Goal: Check status: Check status

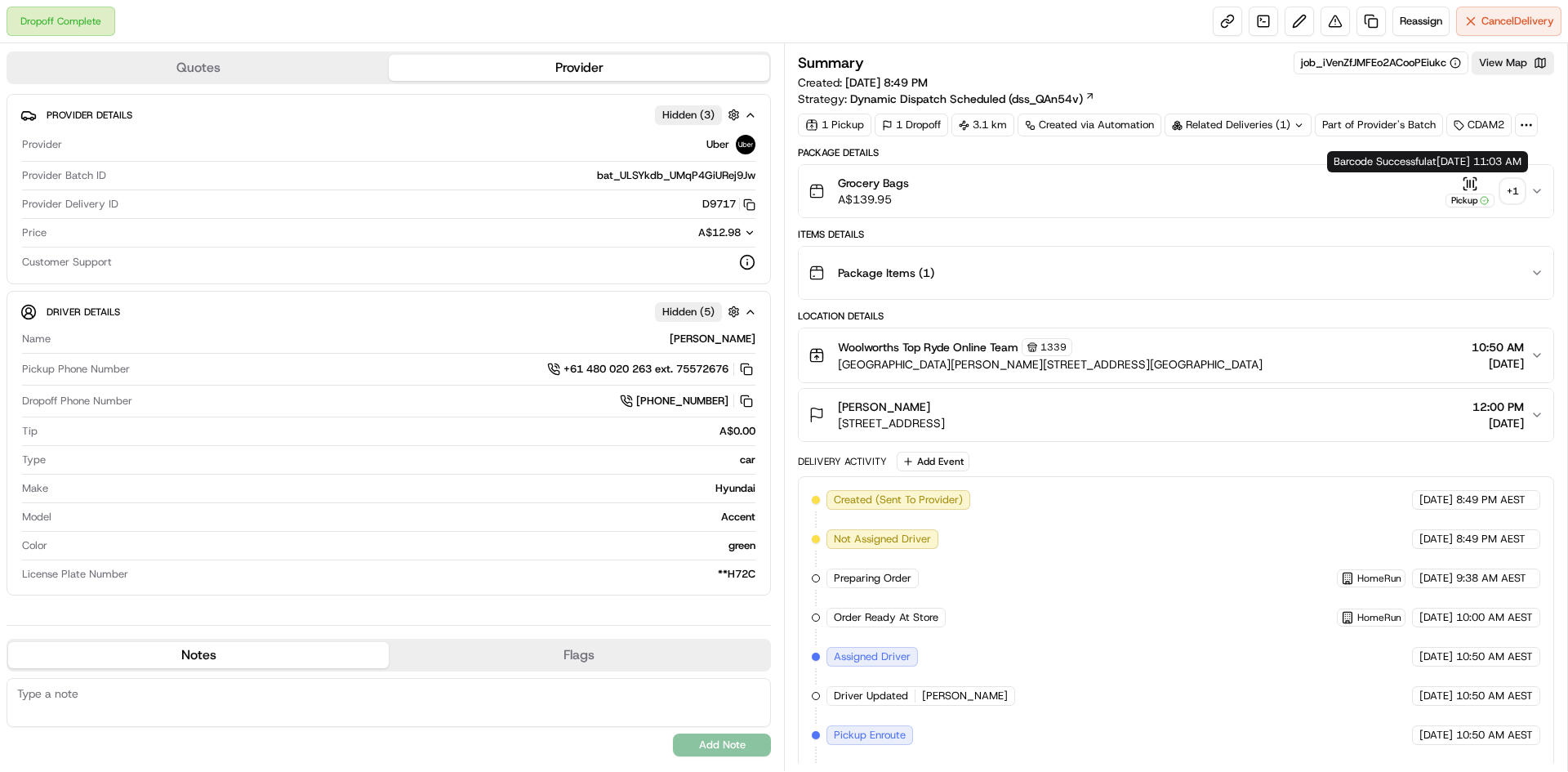
click at [1521, 185] on div "+ 1" at bounding box center [1513, 191] width 23 height 23
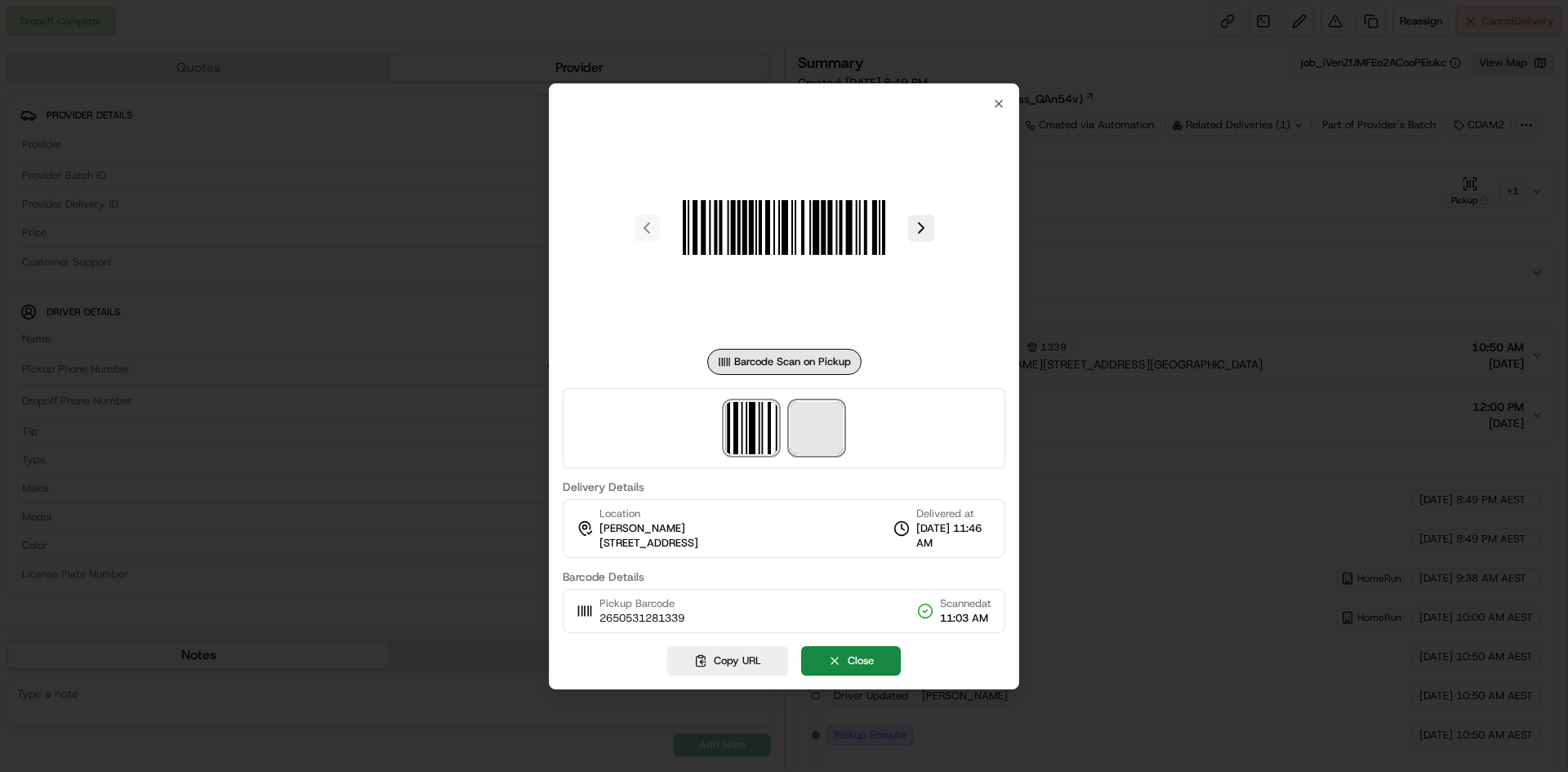
click at [823, 430] on span at bounding box center [816, 428] width 52 height 52
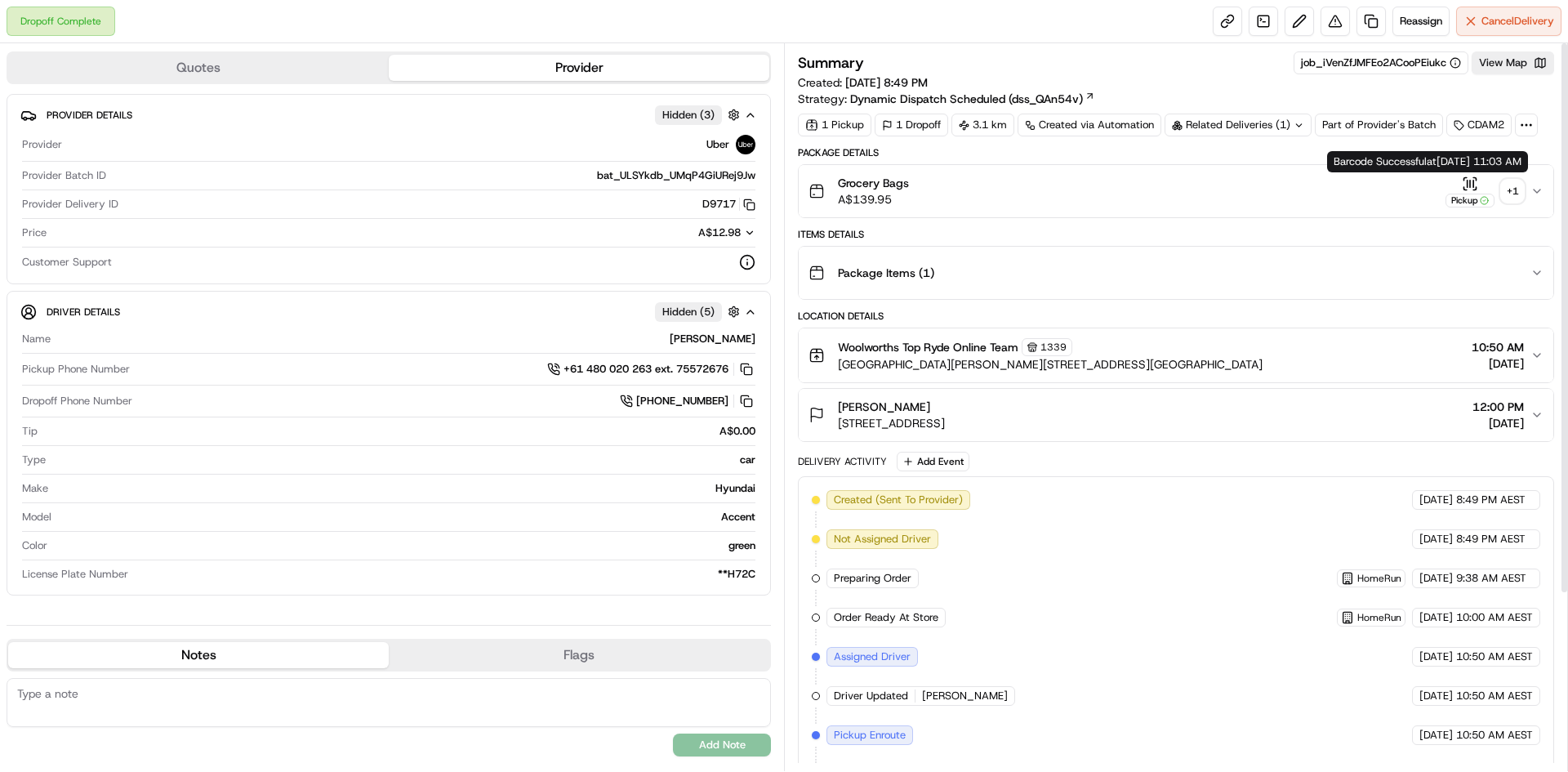
click at [1506, 191] on div "+ 1" at bounding box center [1513, 191] width 23 height 23
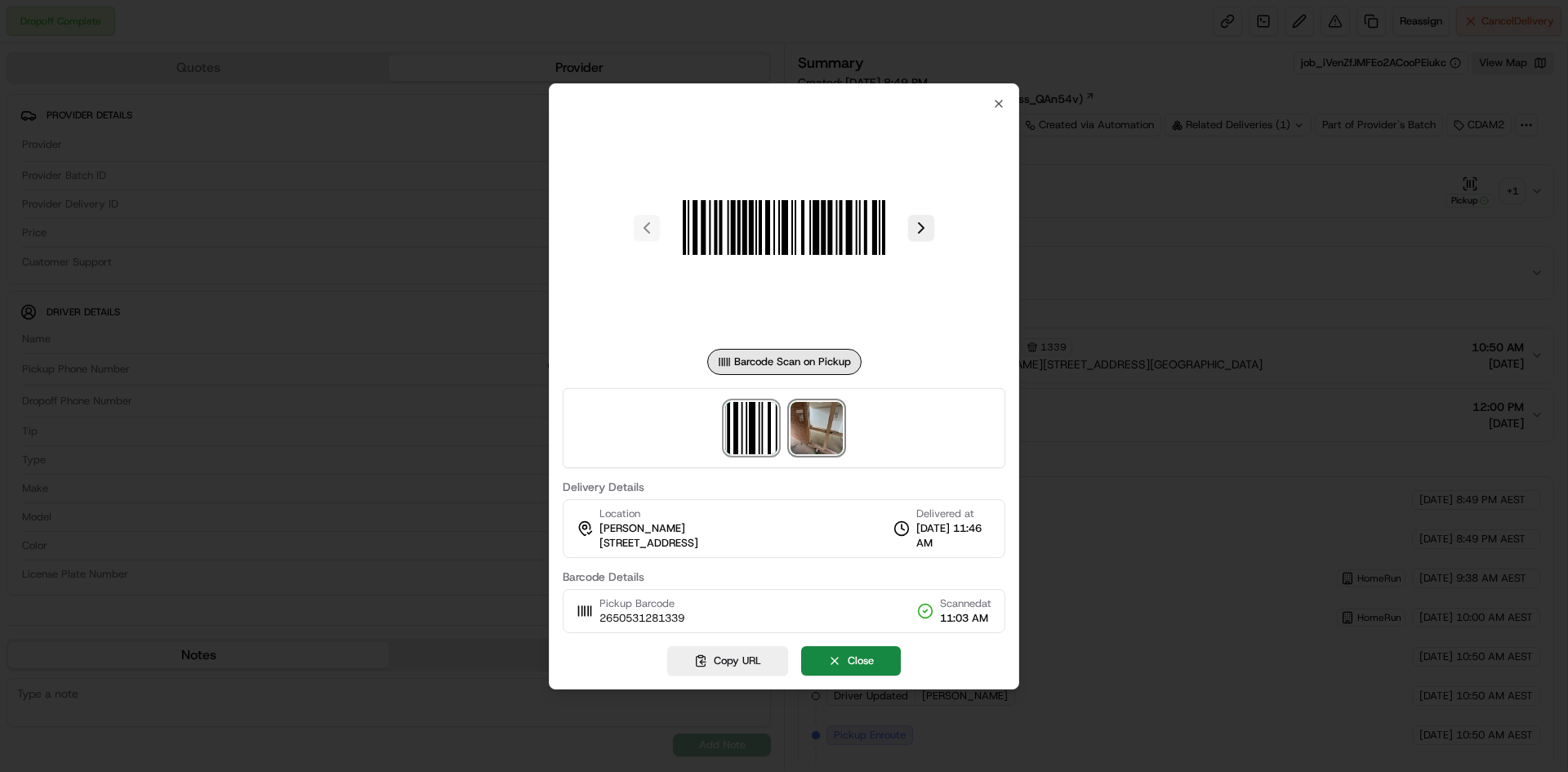
click at [823, 435] on img at bounding box center [816, 428] width 52 height 52
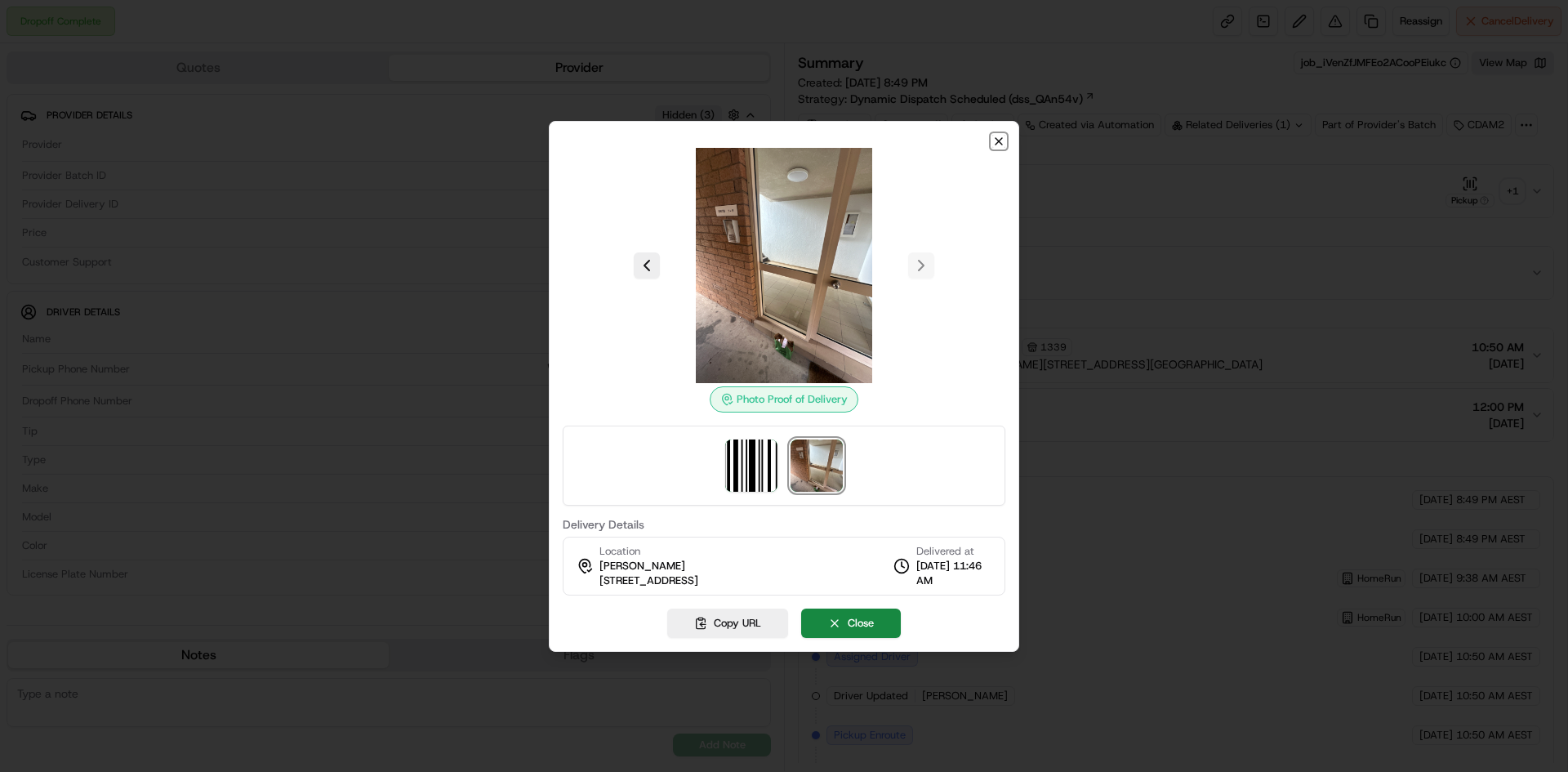
click at [1001, 140] on icon "button" at bounding box center [999, 141] width 13 height 13
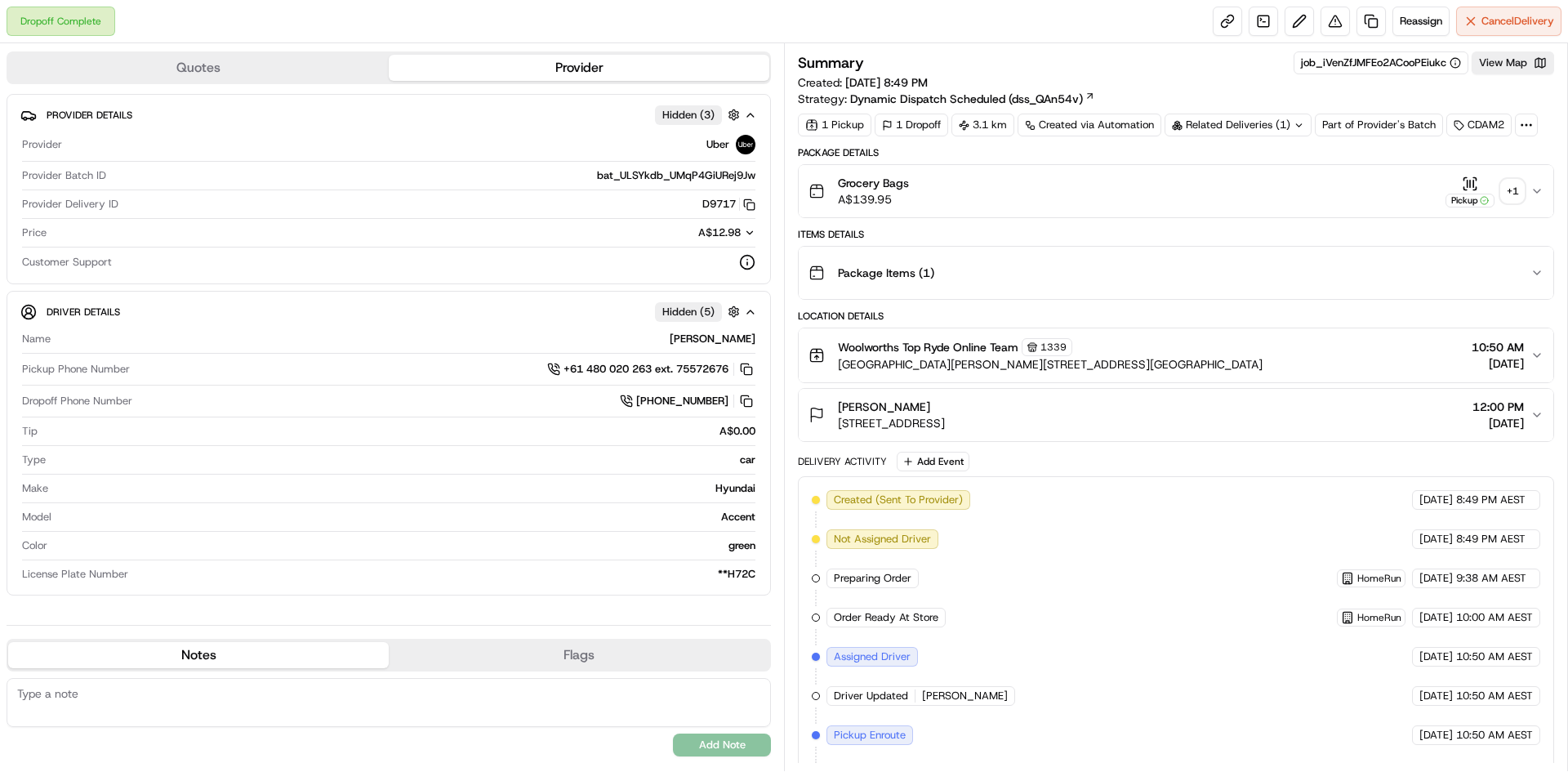
click at [1279, 129] on div "Related Deliveries (1)" at bounding box center [1238, 125] width 147 height 23
